Goal: Task Accomplishment & Management: Manage account settings

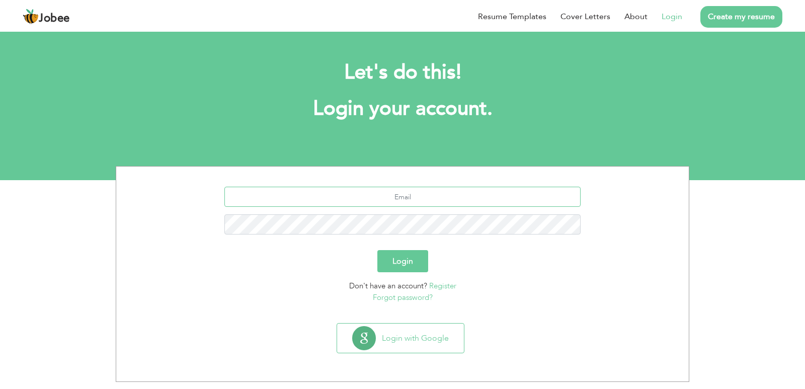
click at [445, 200] on input "text" at bounding box center [403, 197] width 357 height 20
click at [673, 17] on link "Login" at bounding box center [672, 17] width 21 height 12
click at [412, 196] on input "fa" at bounding box center [403, 197] width 357 height 20
type input "fahadhameed@gmail.com"
click at [389, 259] on button "Login" at bounding box center [403, 261] width 51 height 22
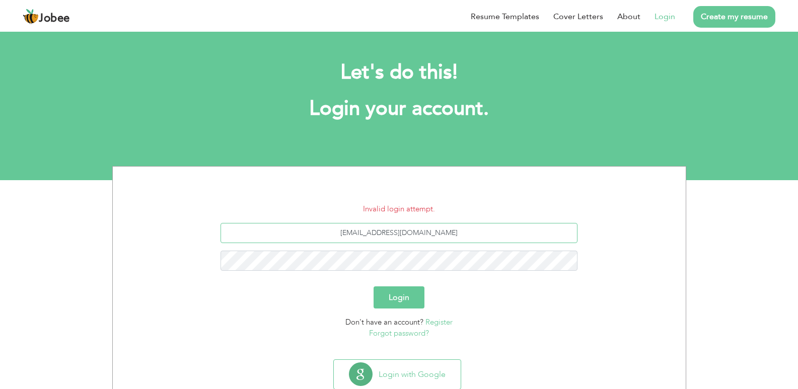
click at [400, 233] on input "fahadhameed@gmail.com" at bounding box center [399, 233] width 357 height 20
type input "fahadhameed222526@gmail.com"
click at [412, 297] on button "Login" at bounding box center [399, 297] width 51 height 22
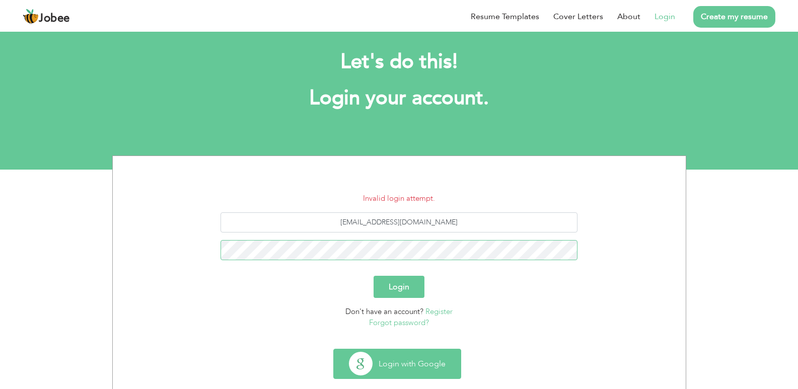
scroll to position [29, 0]
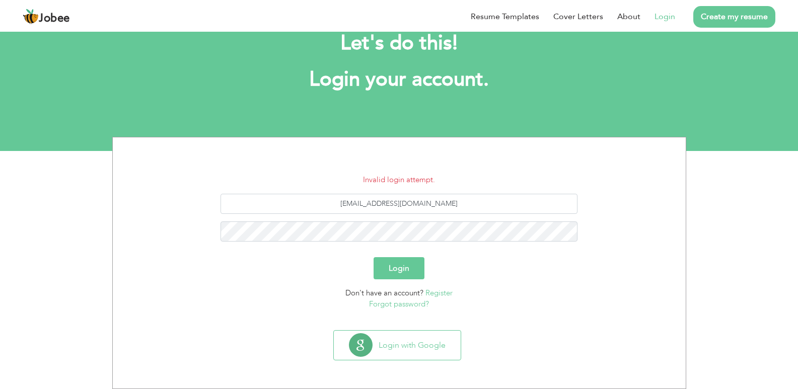
click at [739, 7] on link "Create my resume" at bounding box center [734, 17] width 82 height 22
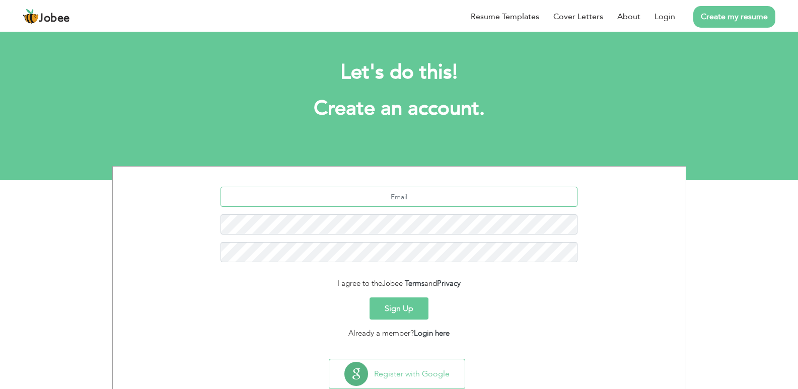
click at [412, 197] on input "text" at bounding box center [399, 197] width 357 height 20
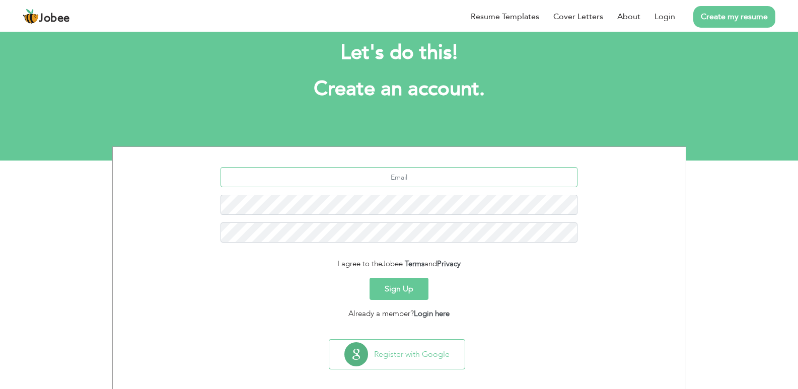
scroll to position [29, 0]
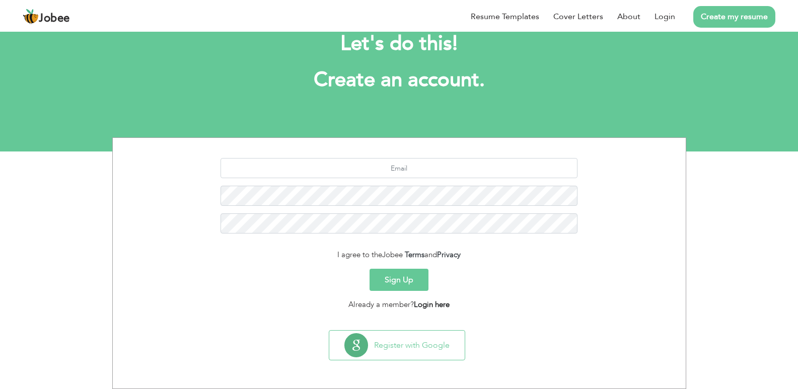
click at [425, 304] on link "Login here" at bounding box center [432, 305] width 36 height 10
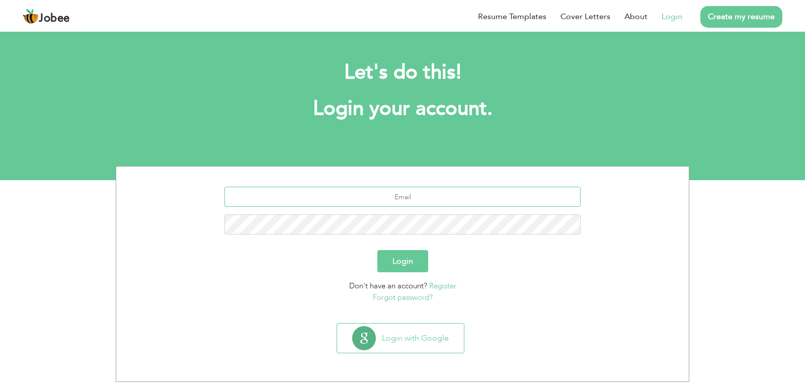
click at [414, 198] on input "text" at bounding box center [403, 197] width 357 height 20
type input "[EMAIL_ADDRESS][DOMAIN_NAME]"
click at [408, 255] on button "Login" at bounding box center [403, 261] width 51 height 22
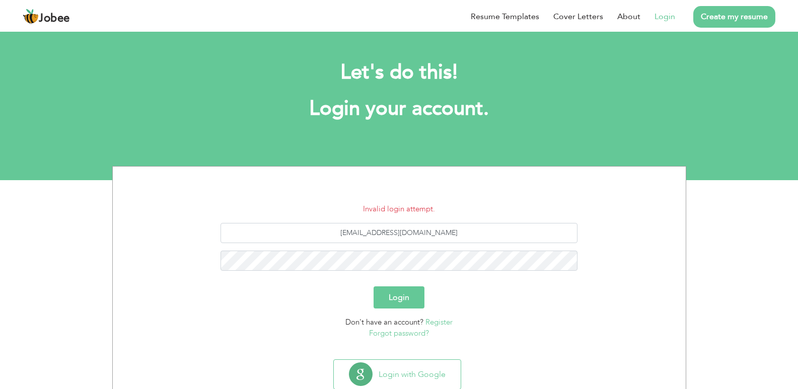
click at [415, 330] on link "Forgot password?" at bounding box center [399, 333] width 60 height 10
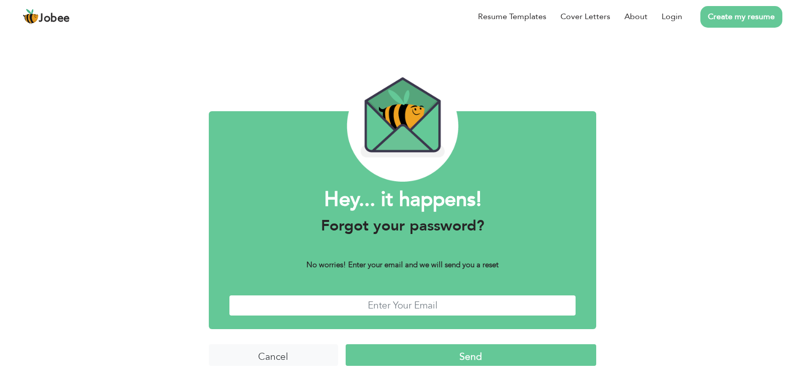
click at [405, 297] on input "text" at bounding box center [402, 306] width 347 height 22
type input "[EMAIL_ADDRESS][DOMAIN_NAME]"
click at [435, 358] on input "Send" at bounding box center [471, 355] width 251 height 22
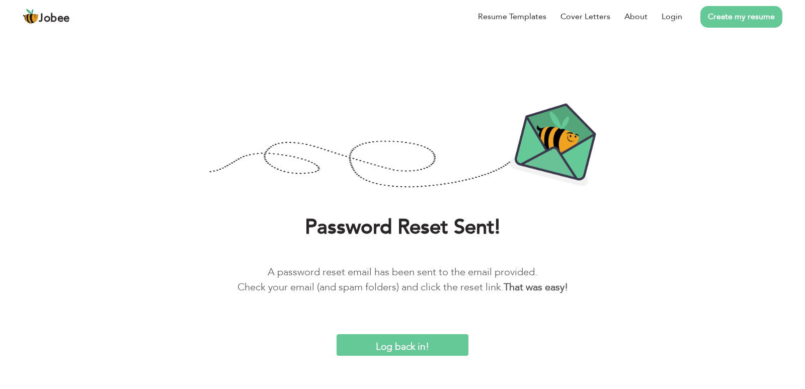
click at [429, 348] on input "Log back in!" at bounding box center [403, 345] width 132 height 22
